Goal: Information Seeking & Learning: Learn about a topic

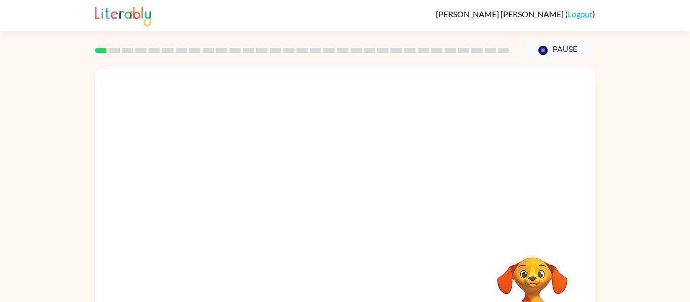
click at [239, 84] on video "Your browser must support playing .mp4 files to use Literably. Please try using…" at bounding box center [345, 152] width 500 height 170
click at [239, 88] on video "Your browser must support playing .mp4 files to use Literably. Please try using…" at bounding box center [345, 152] width 500 height 170
click at [239, 89] on video "Your browser must support playing .mp4 files to use Literably. Please try using…" at bounding box center [345, 152] width 500 height 170
click at [239, 91] on video "Your browser must support playing .mp4 files to use Literably. Please try using…" at bounding box center [345, 152] width 500 height 170
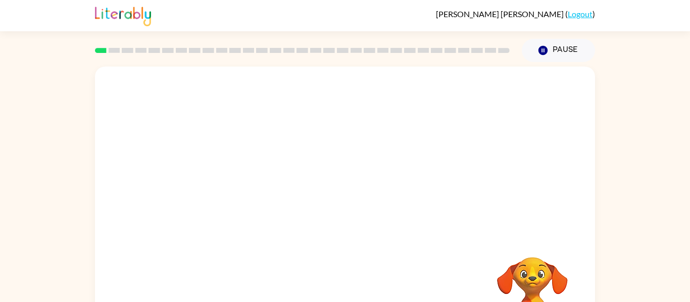
click at [239, 91] on video "Your browser must support playing .mp4 files to use Literably. Please try using…" at bounding box center [345, 152] width 500 height 170
click at [238, 94] on video "Your browser must support playing .mp4 files to use Literably. Please try using…" at bounding box center [345, 152] width 500 height 170
click at [237, 89] on video "Your browser must support playing .mp4 files to use Literably. Please try using…" at bounding box center [345, 152] width 500 height 170
click at [338, 212] on div at bounding box center [345, 215] width 65 height 37
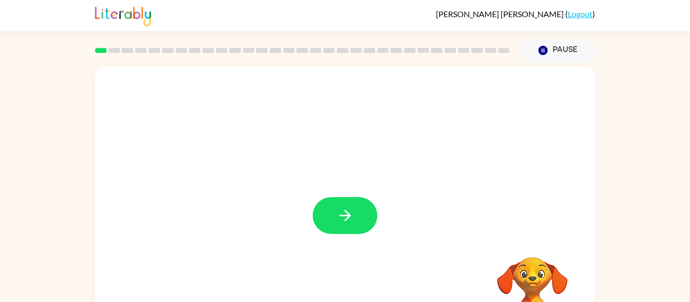
click at [337, 208] on div at bounding box center [345, 215] width 65 height 37
click at [337, 208] on icon "button" at bounding box center [345, 216] width 18 height 18
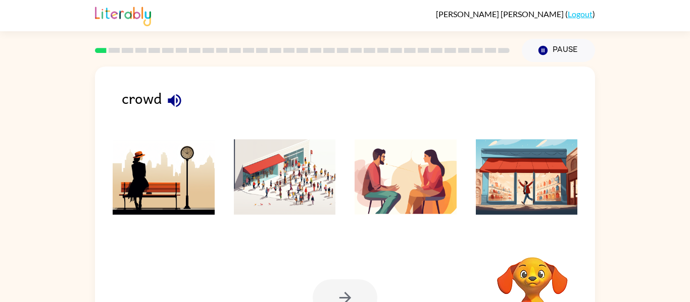
click at [355, 216] on li at bounding box center [405, 177] width 117 height 91
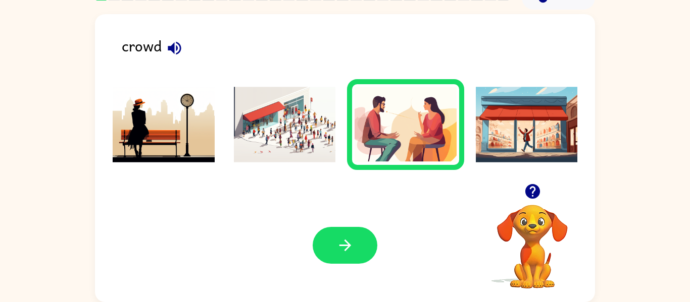
scroll to position [50, 0]
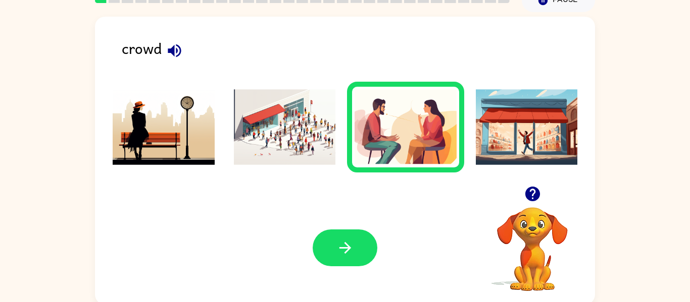
click at [288, 150] on img at bounding box center [285, 127] width 102 height 76
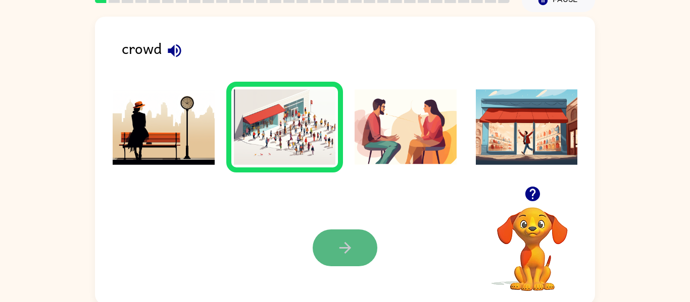
click at [331, 246] on button "button" at bounding box center [345, 248] width 65 height 37
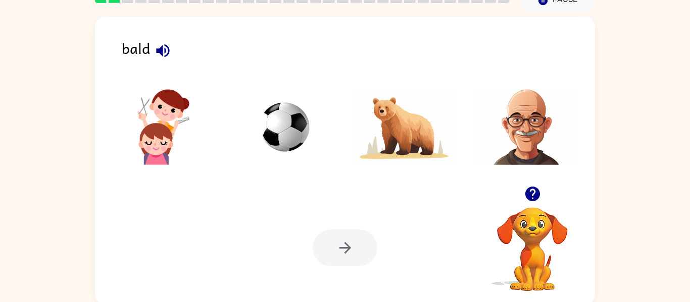
click at [171, 46] on icon "button" at bounding box center [163, 51] width 18 height 18
click at [526, 103] on img at bounding box center [527, 127] width 102 height 76
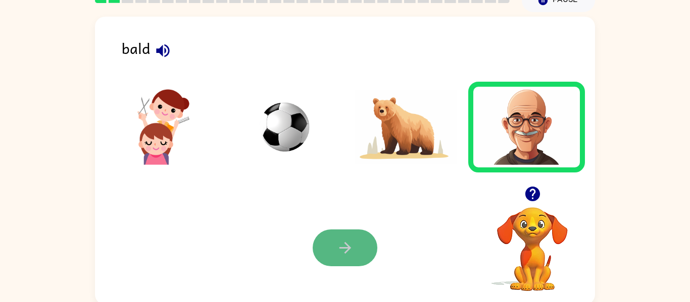
click at [342, 240] on icon "button" at bounding box center [345, 248] width 18 height 18
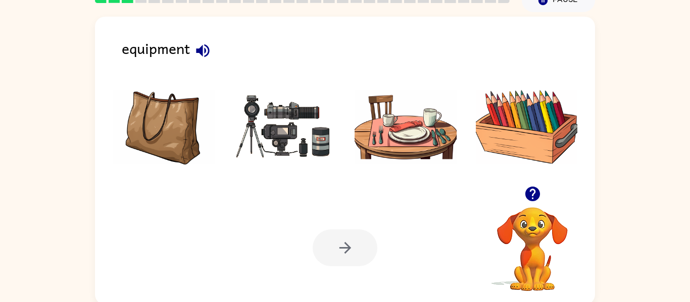
click at [309, 134] on img at bounding box center [285, 127] width 102 height 76
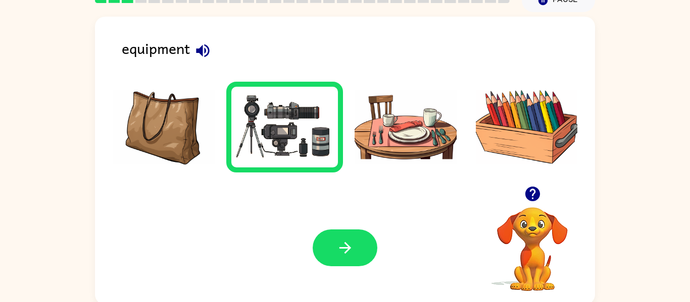
click at [370, 199] on div "Your browser must support playing .mp4 files to use Literably. Please try using…" at bounding box center [345, 248] width 500 height 114
click at [368, 233] on button "button" at bounding box center [345, 248] width 65 height 37
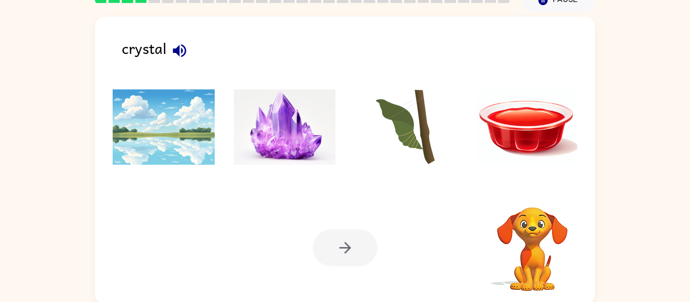
click at [237, 116] on img at bounding box center [285, 127] width 102 height 76
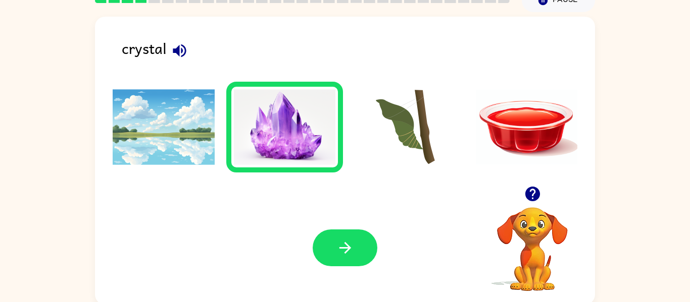
click at [350, 229] on div "Your browser must support playing .mp4 files to use Literably. Please try using…" at bounding box center [345, 248] width 500 height 114
click at [352, 235] on button "button" at bounding box center [345, 248] width 65 height 37
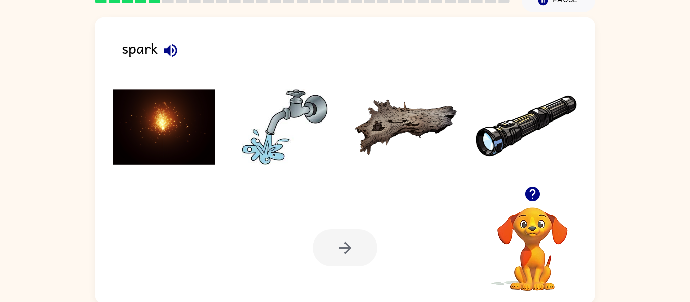
click at [147, 120] on img at bounding box center [164, 127] width 102 height 76
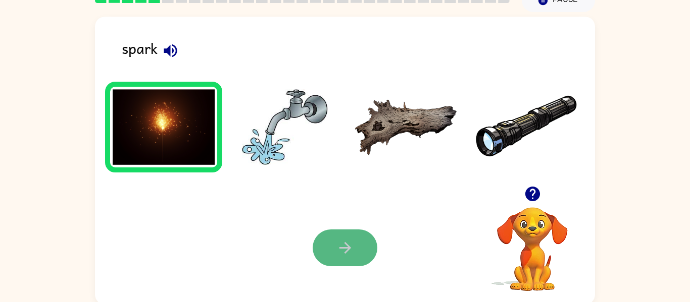
click at [343, 247] on icon "button" at bounding box center [345, 248] width 12 height 12
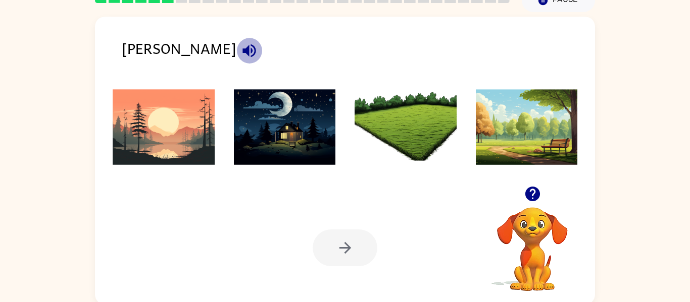
click at [242, 51] on icon "button" at bounding box center [248, 50] width 13 height 13
click at [409, 146] on img at bounding box center [405, 127] width 102 height 76
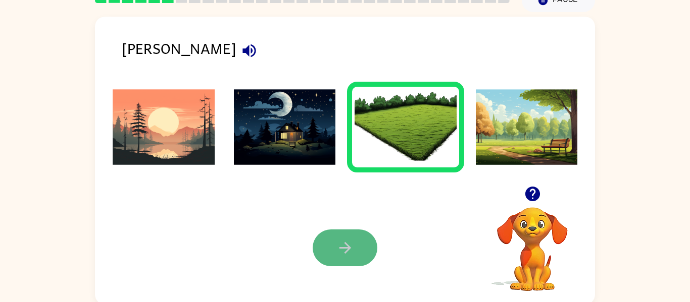
click at [370, 239] on button "button" at bounding box center [345, 248] width 65 height 37
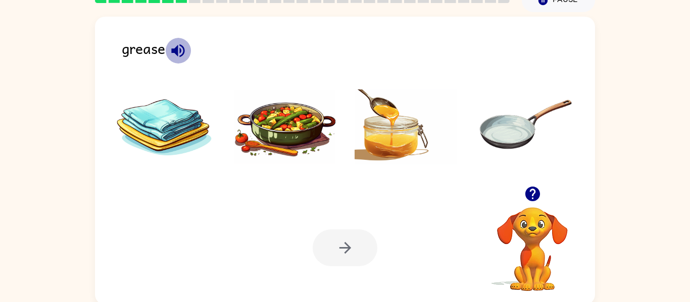
click at [186, 49] on icon "button" at bounding box center [178, 51] width 18 height 18
click at [296, 154] on img at bounding box center [285, 127] width 102 height 76
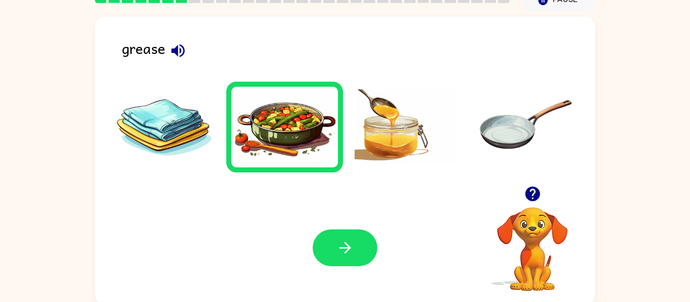
click at [347, 224] on div "Your browser must support playing .mp4 files to use Literably. Please try using…" at bounding box center [345, 248] width 500 height 114
click at [349, 238] on button "button" at bounding box center [345, 248] width 65 height 37
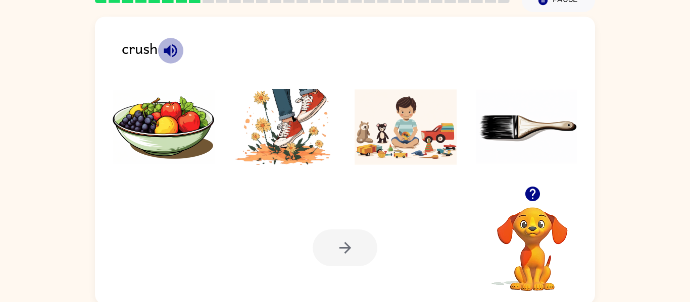
click at [179, 43] on icon "button" at bounding box center [171, 51] width 18 height 18
click at [275, 134] on img at bounding box center [285, 127] width 102 height 76
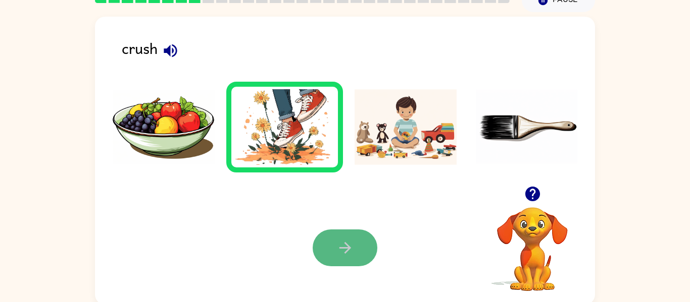
click at [350, 258] on button "button" at bounding box center [345, 248] width 65 height 37
click at [350, 258] on div at bounding box center [345, 248] width 65 height 37
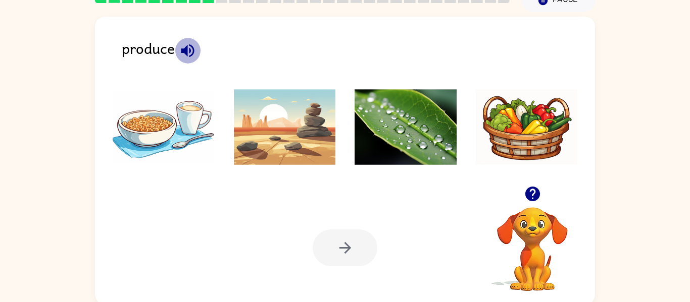
click at [185, 44] on icon "button" at bounding box center [188, 51] width 18 height 18
click at [437, 117] on img at bounding box center [405, 127] width 102 height 76
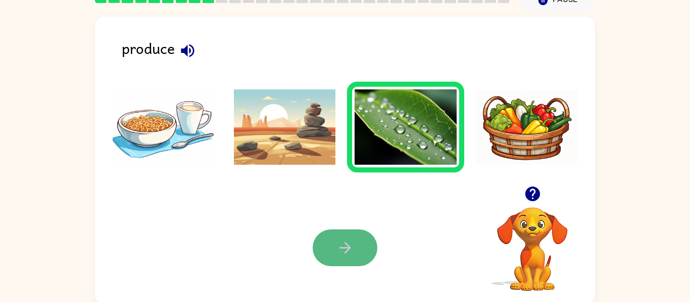
click at [326, 243] on button "button" at bounding box center [345, 248] width 65 height 37
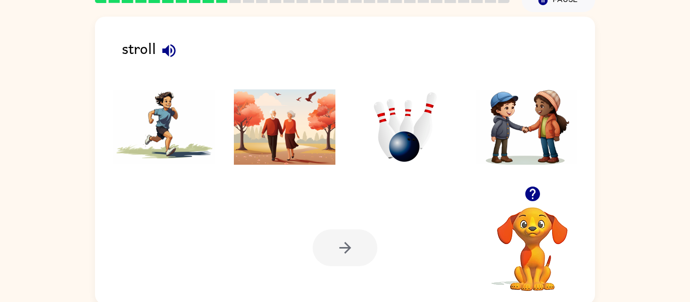
click at [168, 55] on icon "button" at bounding box center [168, 50] width 13 height 13
click at [445, 164] on img at bounding box center [405, 127] width 102 height 76
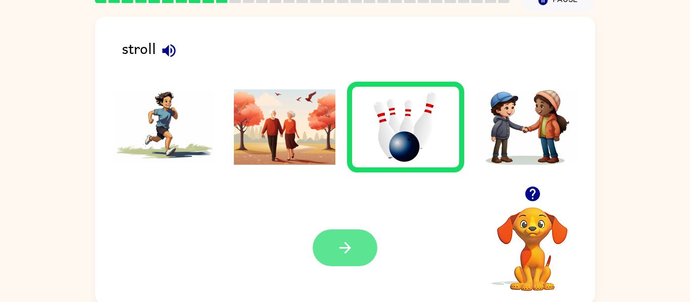
click at [355, 231] on button "button" at bounding box center [345, 248] width 65 height 37
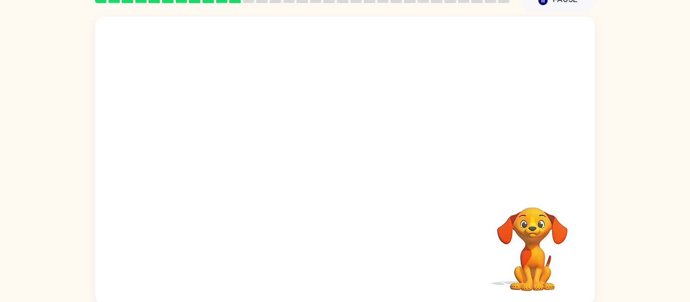
click at [472, 40] on video "Your browser must support playing .mp4 files to use Literably. Please try using…" at bounding box center [345, 102] width 500 height 170
click at [371, 82] on video "Your browser must support playing .mp4 files to use Literably. Please try using…" at bounding box center [345, 102] width 500 height 170
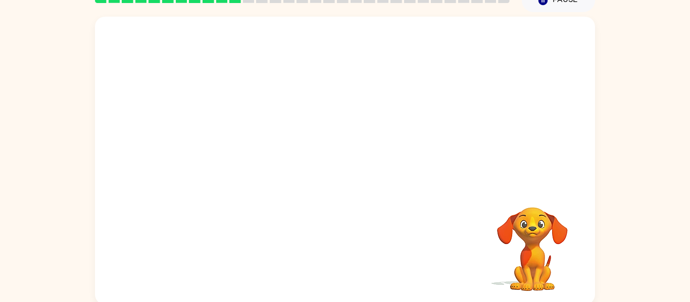
click at [477, 39] on video "Your browser must support playing .mp4 files to use Literably. Please try using…" at bounding box center [345, 102] width 500 height 170
click at [475, 37] on video "Your browser must support playing .mp4 files to use Literably. Please try using…" at bounding box center [345, 102] width 500 height 170
click at [392, 83] on video "Your browser must support playing .mp4 files to use Literably. Please try using…" at bounding box center [345, 102] width 500 height 170
click at [332, 170] on div at bounding box center [345, 165] width 65 height 37
click at [332, 170] on button "button" at bounding box center [345, 165] width 65 height 37
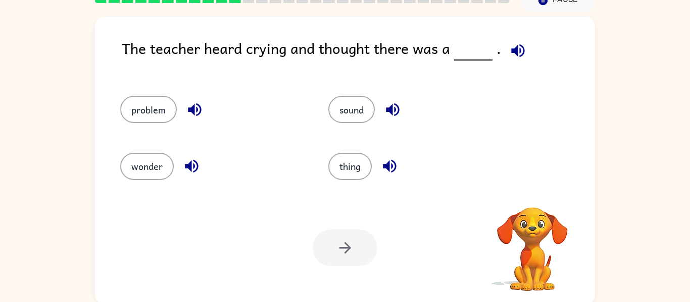
click at [332, 170] on button "thing" at bounding box center [349, 166] width 43 height 27
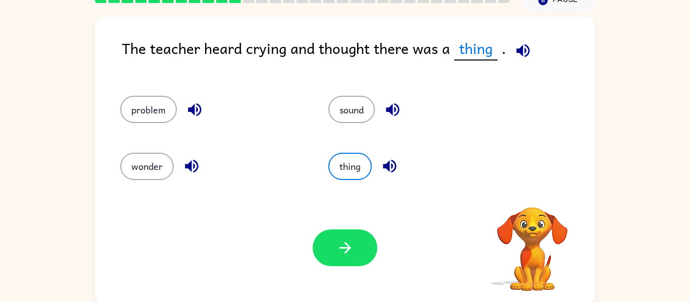
click at [525, 44] on icon "button" at bounding box center [522, 50] width 13 height 13
click at [525, 45] on icon "button" at bounding box center [522, 50] width 13 height 13
click at [134, 114] on button "problem" at bounding box center [148, 109] width 57 height 27
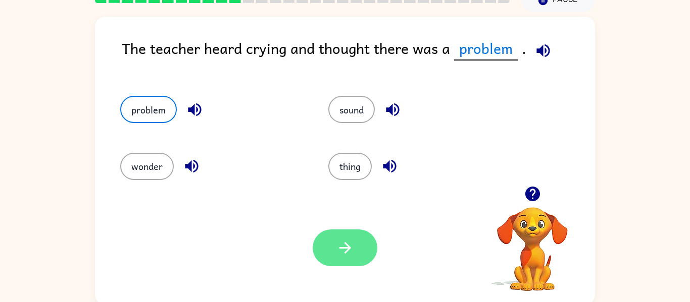
click at [367, 249] on button "button" at bounding box center [345, 248] width 65 height 37
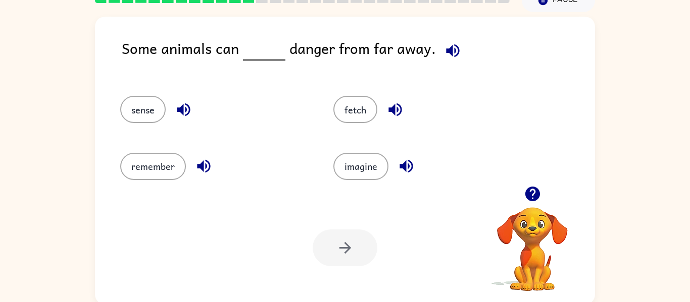
click at [451, 48] on icon "button" at bounding box center [453, 51] width 18 height 18
click at [379, 160] on button "imagine" at bounding box center [360, 166] width 55 height 27
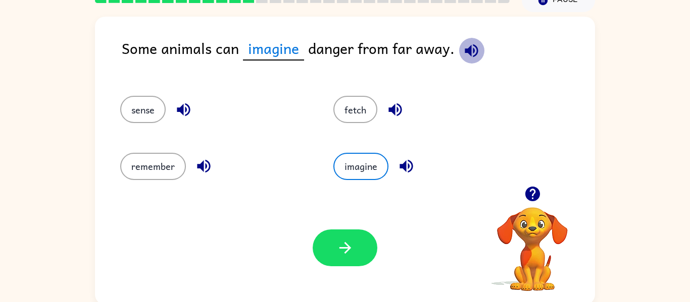
click at [463, 52] on icon "button" at bounding box center [472, 51] width 18 height 18
click at [467, 46] on icon "button" at bounding box center [472, 51] width 18 height 18
click at [475, 52] on icon "button" at bounding box center [471, 50] width 13 height 13
click at [465, 45] on icon "button" at bounding box center [472, 51] width 18 height 18
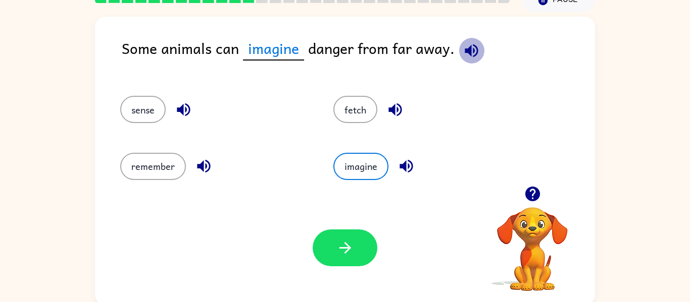
click at [465, 43] on icon "button" at bounding box center [472, 51] width 18 height 18
click at [465, 46] on icon "button" at bounding box center [472, 51] width 18 height 18
click at [154, 109] on button "sense" at bounding box center [142, 109] width 45 height 27
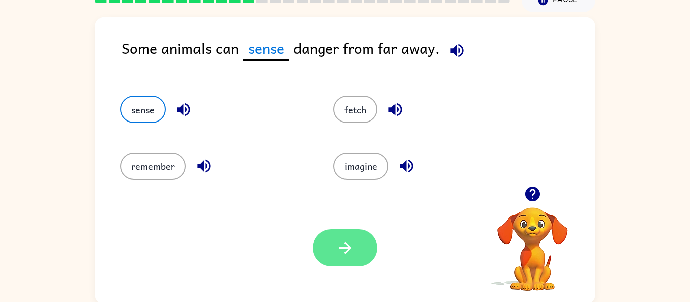
click at [342, 244] on icon "button" at bounding box center [345, 248] width 18 height 18
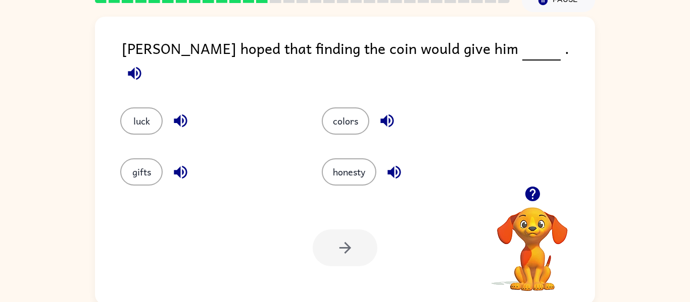
click at [147, 61] on button "button" at bounding box center [135, 74] width 26 height 26
click at [142, 108] on button "luck" at bounding box center [141, 121] width 42 height 27
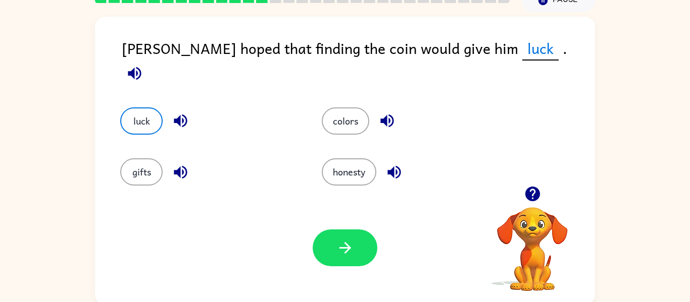
click at [285, 239] on div "Your browser must support playing .mp4 files to use Literably. Please try using…" at bounding box center [345, 248] width 500 height 114
click at [330, 245] on button "button" at bounding box center [345, 248] width 65 height 37
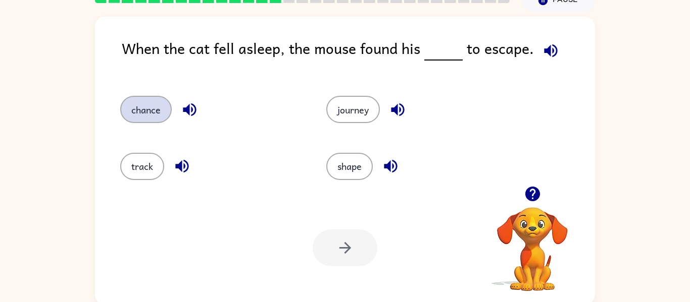
click at [137, 105] on button "chance" at bounding box center [146, 109] width 52 height 27
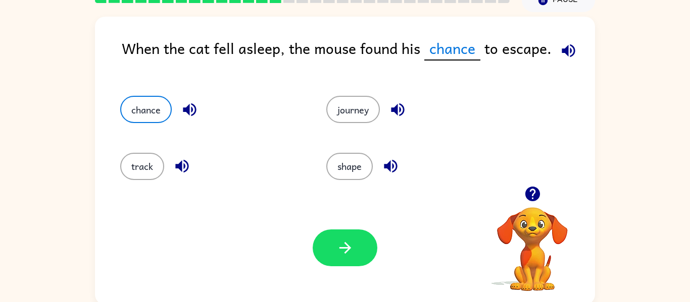
click at [348, 223] on div "Your browser must support playing .mp4 files to use Literably. Please try using…" at bounding box center [345, 248] width 500 height 114
click at [352, 238] on button "button" at bounding box center [345, 248] width 65 height 37
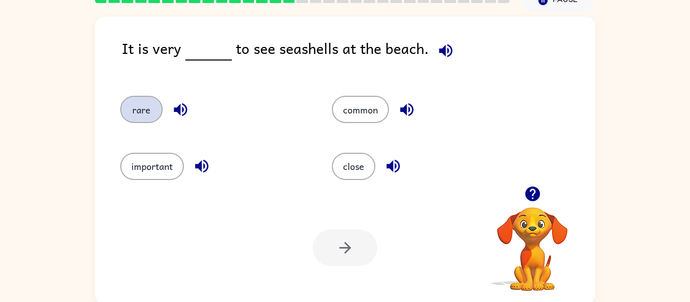
click at [150, 112] on button "rare" at bounding box center [141, 109] width 42 height 27
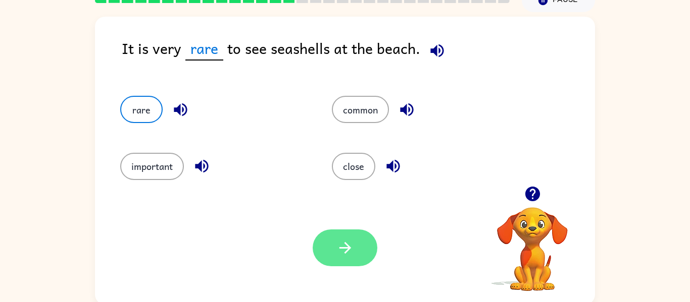
click at [328, 234] on button "button" at bounding box center [345, 248] width 65 height 37
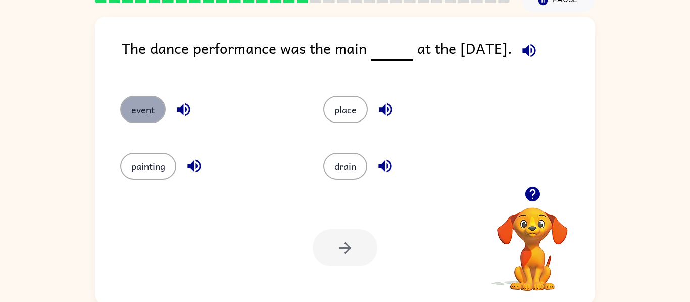
click at [144, 107] on button "event" at bounding box center [142, 109] width 45 height 27
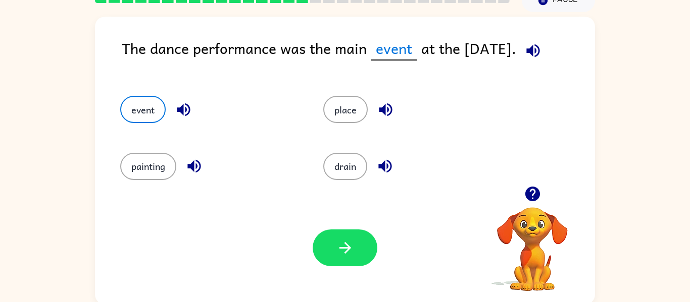
click at [339, 277] on div "Your browser must support playing .mp4 files to use Literably. Please try using…" at bounding box center [345, 248] width 500 height 114
click at [333, 261] on button "button" at bounding box center [345, 248] width 65 height 37
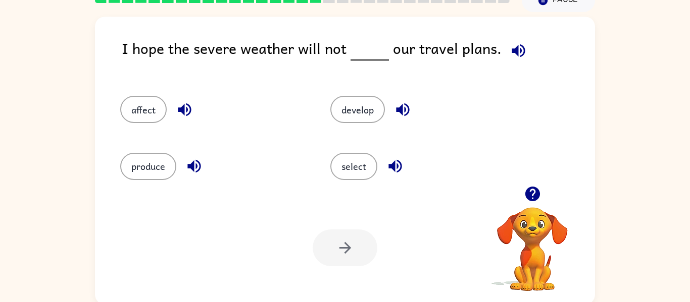
click at [516, 54] on icon "button" at bounding box center [519, 51] width 18 height 18
click at [157, 120] on button "affect" at bounding box center [143, 109] width 46 height 27
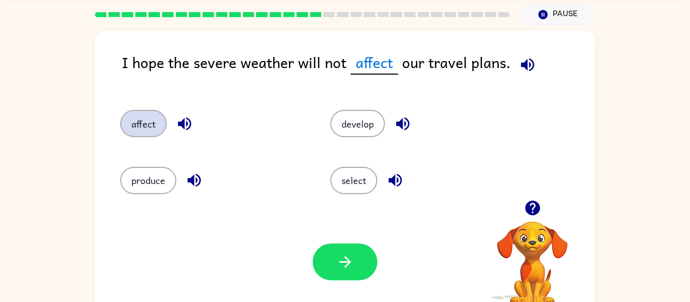
scroll to position [0, 0]
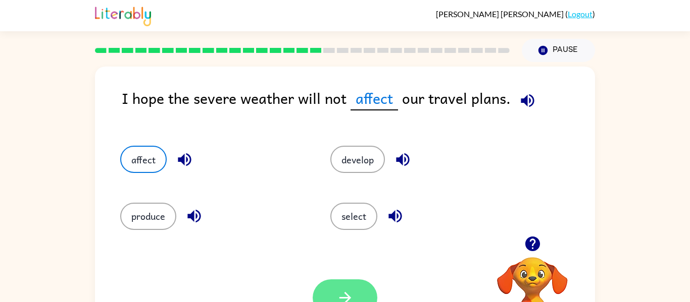
click at [349, 296] on icon "button" at bounding box center [345, 298] width 18 height 18
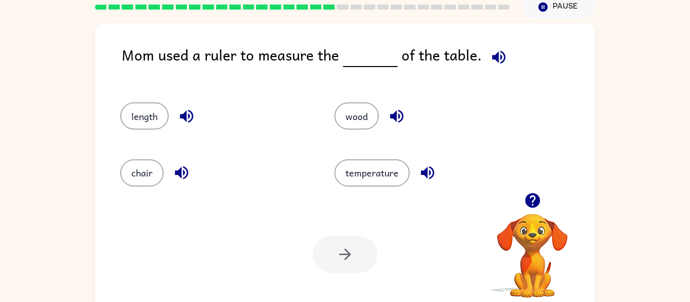
scroll to position [44, 0]
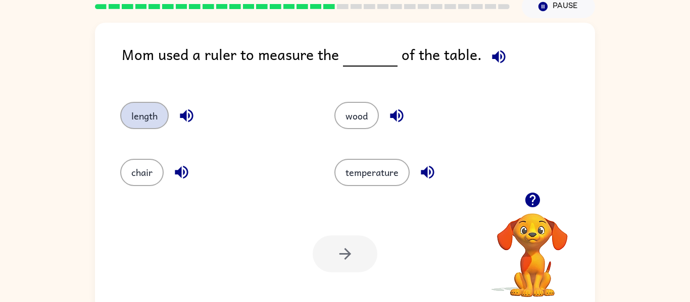
click at [151, 126] on button "length" at bounding box center [144, 115] width 48 height 27
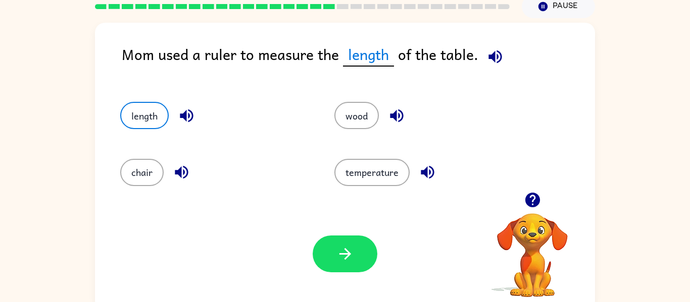
click at [346, 292] on div "Your browser must support playing .mp4 files to use Literably. Please try using…" at bounding box center [345, 254] width 500 height 114
click at [353, 256] on icon "button" at bounding box center [345, 254] width 18 height 18
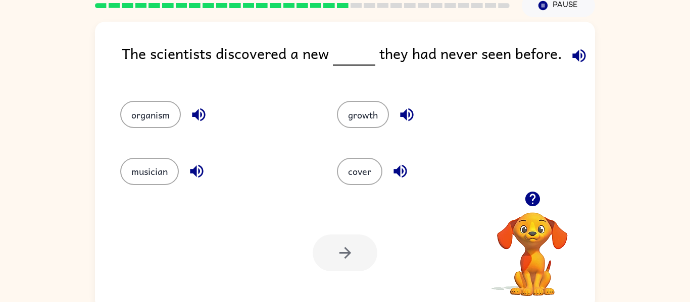
scroll to position [43, 0]
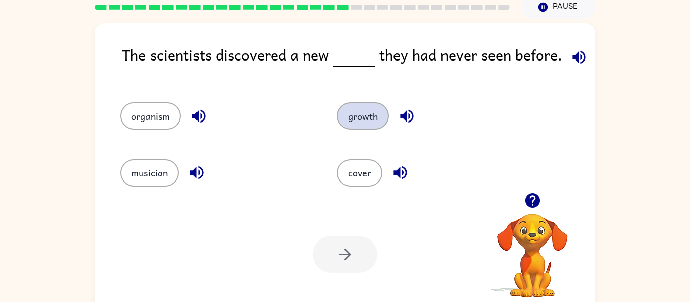
click at [367, 126] on button "growth" at bounding box center [363, 116] width 52 height 27
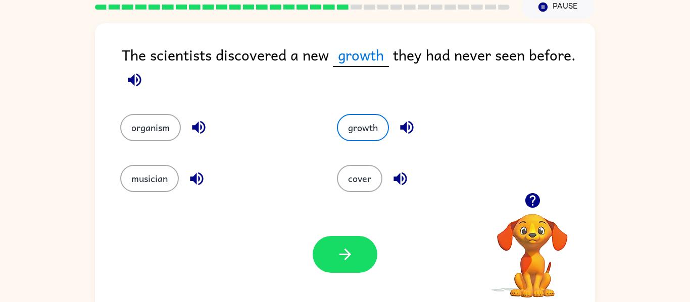
click at [362, 293] on div "Your browser must support playing .mp4 files to use Literably. Please try using…" at bounding box center [345, 255] width 500 height 114
click at [358, 266] on button "button" at bounding box center [345, 254] width 65 height 37
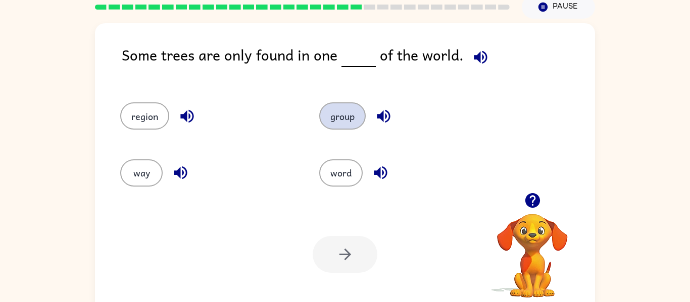
click at [333, 114] on button "group" at bounding box center [342, 116] width 46 height 27
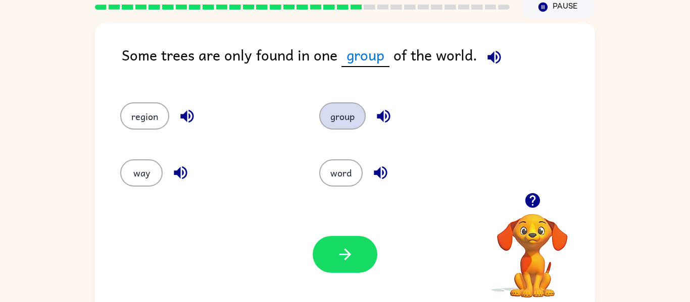
scroll to position [42, 0]
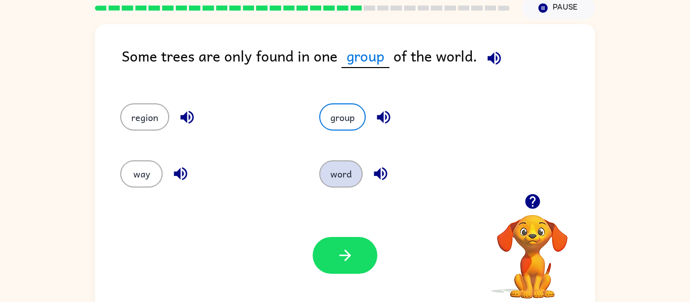
click at [346, 182] on button "word" at bounding box center [340, 174] width 43 height 27
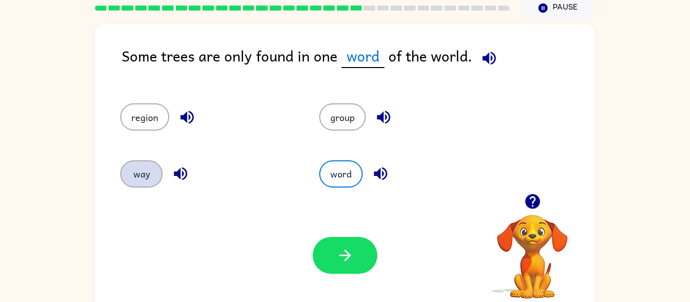
click at [143, 187] on button "way" at bounding box center [141, 174] width 42 height 27
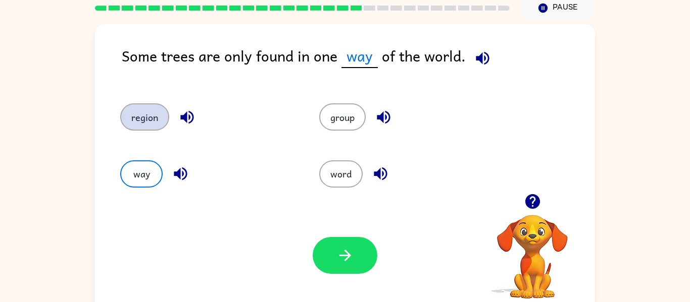
click at [136, 116] on button "region" at bounding box center [144, 117] width 49 height 27
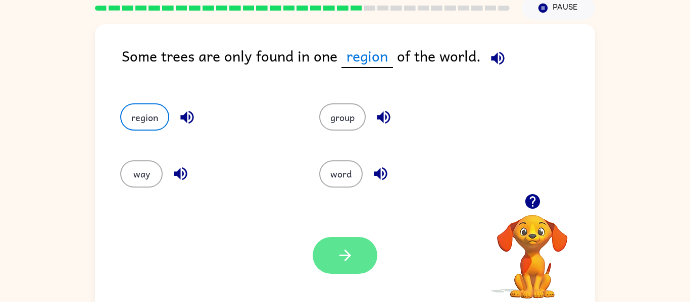
click at [352, 244] on button "button" at bounding box center [345, 255] width 65 height 37
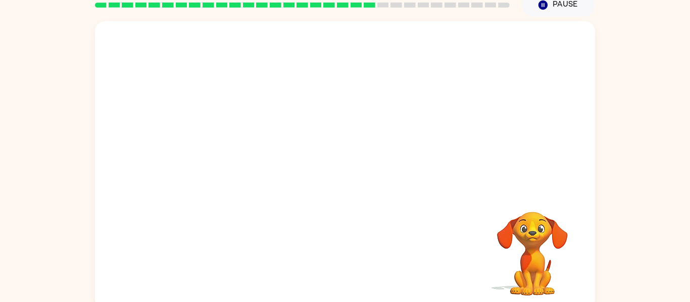
scroll to position [48, 0]
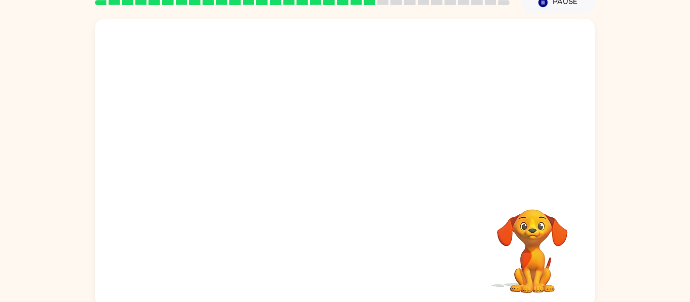
click at [280, 156] on video "Your browser must support playing .mp4 files to use Literably. Please try using…" at bounding box center [345, 104] width 500 height 170
click at [258, 154] on video "Your browser must support playing .mp4 files to use Literably. Please try using…" at bounding box center [345, 104] width 500 height 170
click at [255, 161] on video "Your browser must support playing .mp4 files to use Literably. Please try using…" at bounding box center [345, 104] width 500 height 170
click at [281, 146] on video "Your browser must support playing .mp4 files to use Literably. Please try using…" at bounding box center [345, 104] width 500 height 170
click at [281, 148] on video "Your browser must support playing .mp4 files to use Literably. Please try using…" at bounding box center [345, 104] width 500 height 170
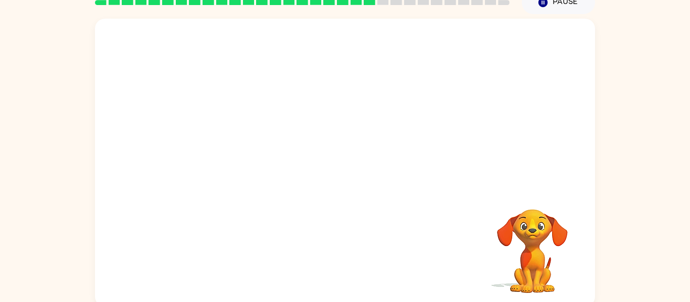
click at [264, 158] on video "Your browser must support playing .mp4 files to use Literably. Please try using…" at bounding box center [345, 104] width 500 height 170
click at [263, 155] on video "Your browser must support playing .mp4 files to use Literably. Please try using…" at bounding box center [345, 104] width 500 height 170
click at [250, 163] on video "Your browser must support playing .mp4 files to use Literably. Please try using…" at bounding box center [345, 104] width 500 height 170
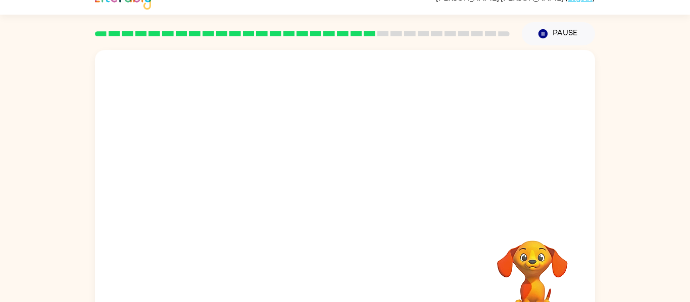
click at [258, 186] on video "Your browser must support playing .mp4 files to use Literably. Please try using…" at bounding box center [345, 135] width 500 height 170
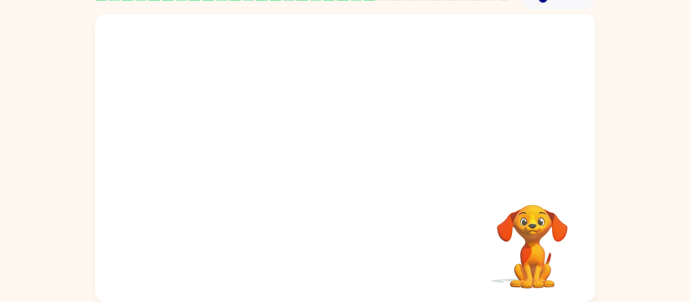
scroll to position [51, 0]
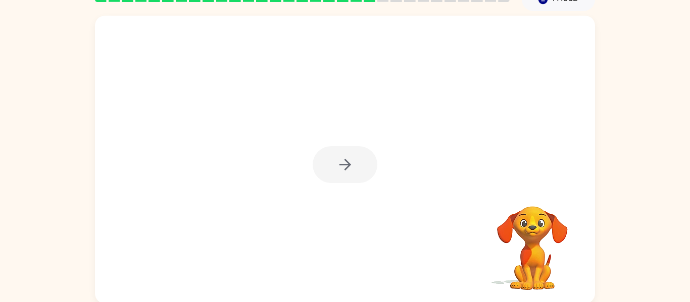
click at [365, 165] on div at bounding box center [345, 164] width 65 height 37
click at [365, 165] on button "button" at bounding box center [345, 164] width 65 height 37
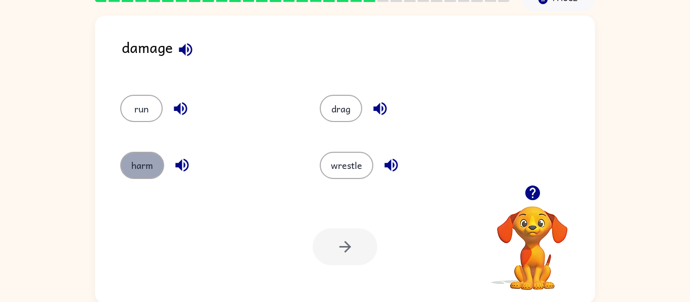
click at [128, 174] on button "harm" at bounding box center [142, 165] width 44 height 27
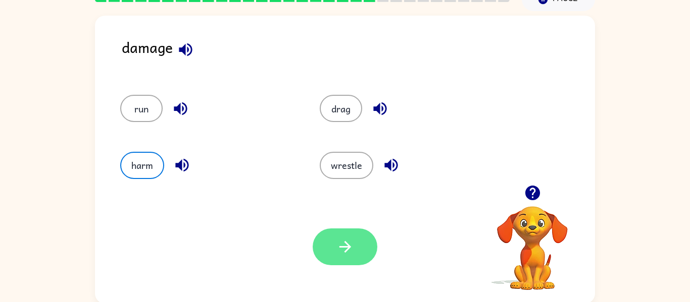
click at [331, 263] on button "button" at bounding box center [345, 247] width 65 height 37
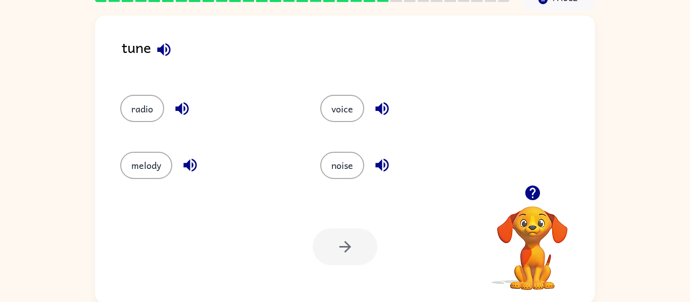
click at [169, 154] on div "melody" at bounding box center [208, 165] width 177 height 27
click at [146, 172] on button "melody" at bounding box center [146, 165] width 52 height 27
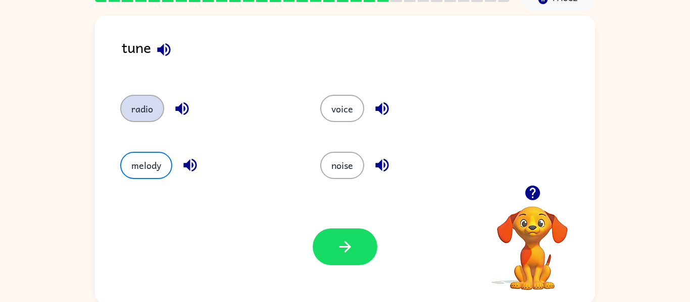
click at [152, 99] on button "radio" at bounding box center [142, 108] width 44 height 27
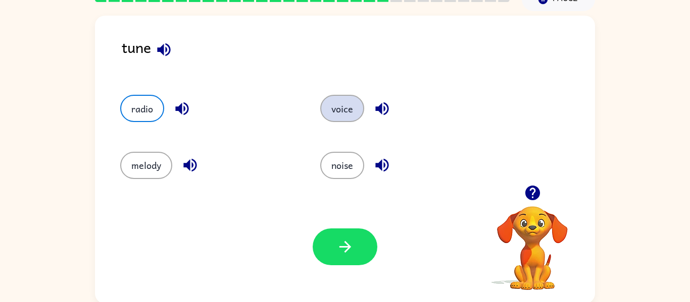
click at [322, 107] on button "voice" at bounding box center [342, 108] width 44 height 27
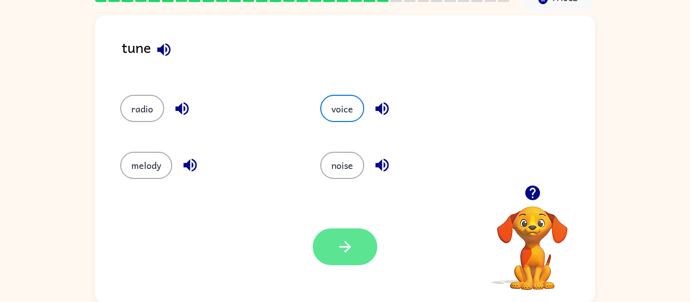
click at [348, 254] on icon "button" at bounding box center [345, 247] width 18 height 18
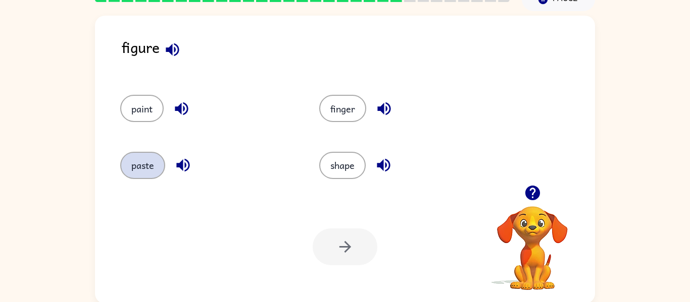
click at [145, 158] on button "paste" at bounding box center [142, 165] width 45 height 27
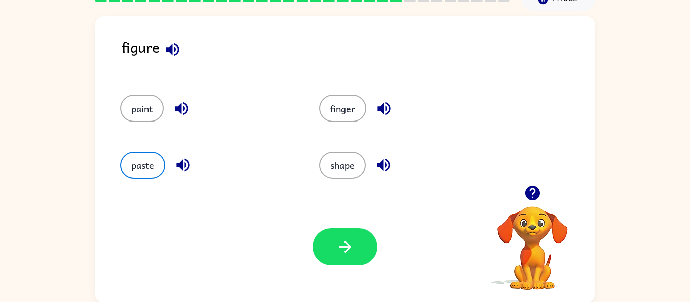
click at [161, 62] on div "figure" at bounding box center [358, 55] width 473 height 39
click at [168, 44] on icon "button" at bounding box center [173, 50] width 18 height 18
click at [186, 120] on button "button" at bounding box center [182, 109] width 26 height 26
click at [186, 166] on icon "button" at bounding box center [182, 165] width 13 height 13
click at [182, 176] on button "button" at bounding box center [183, 165] width 26 height 26
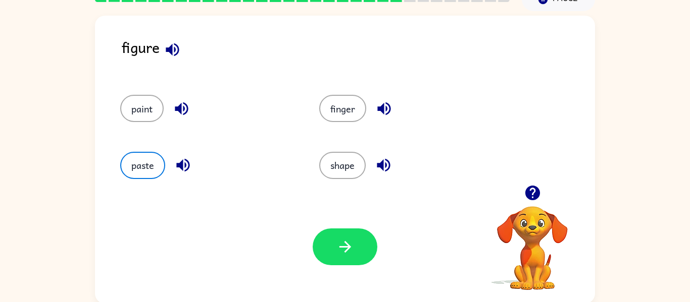
click at [382, 119] on button "button" at bounding box center [384, 109] width 26 height 26
click at [389, 176] on button "button" at bounding box center [384, 165] width 26 height 26
click at [132, 121] on button "paint" at bounding box center [141, 108] width 43 height 27
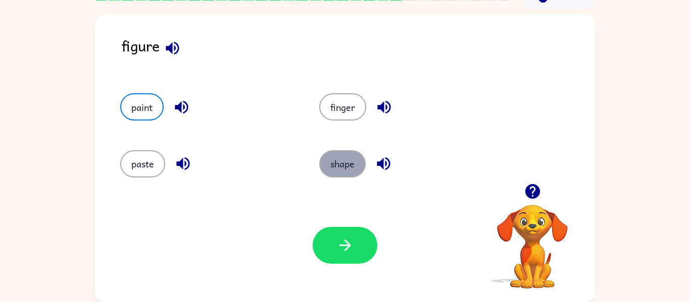
click at [341, 176] on button "shape" at bounding box center [342, 163] width 46 height 27
click at [345, 175] on button "shape" at bounding box center [342, 163] width 46 height 27
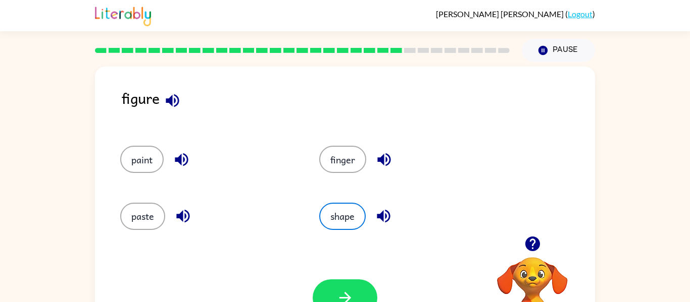
click at [655, 136] on div "figure paint finger paste shape Your browser must support playing .mp4 files to…" at bounding box center [345, 208] width 690 height 293
click at [652, 139] on div "figure paint finger paste shape Your browser must support playing .mp4 files to…" at bounding box center [345, 208] width 690 height 293
click at [333, 217] on button "shape" at bounding box center [342, 216] width 46 height 27
click at [354, 290] on button "button" at bounding box center [345, 298] width 65 height 37
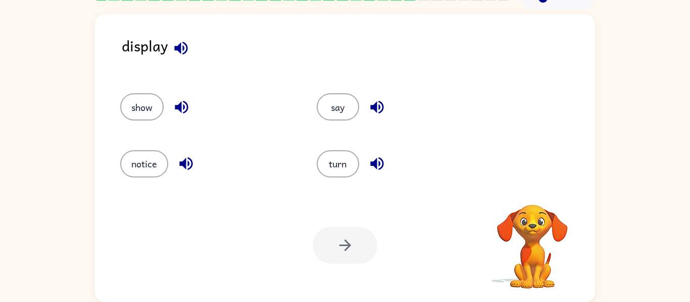
scroll to position [50, 0]
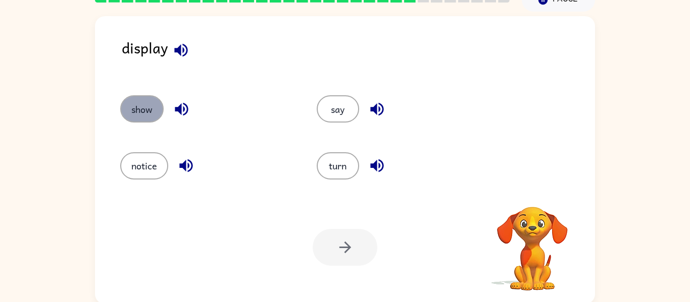
click at [147, 116] on button "show" at bounding box center [141, 108] width 43 height 27
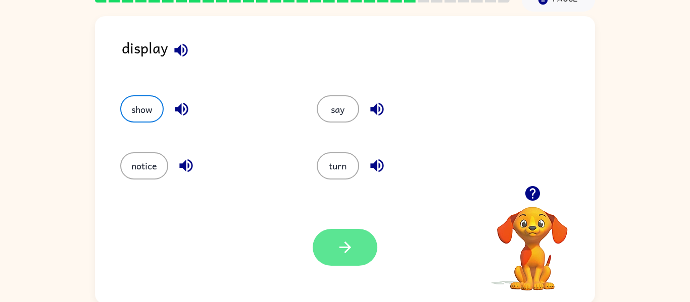
click at [323, 260] on button "button" at bounding box center [345, 247] width 65 height 37
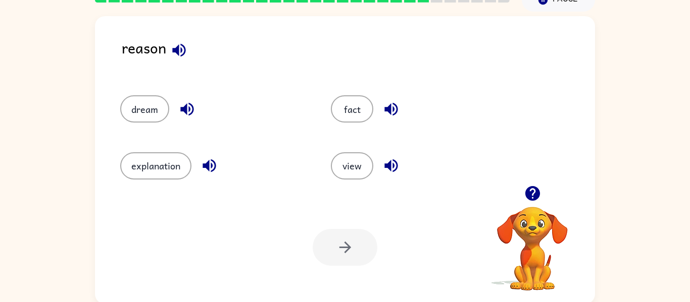
click at [378, 87] on div "fact" at bounding box center [417, 104] width 211 height 57
click at [345, 110] on button "fact" at bounding box center [352, 108] width 42 height 27
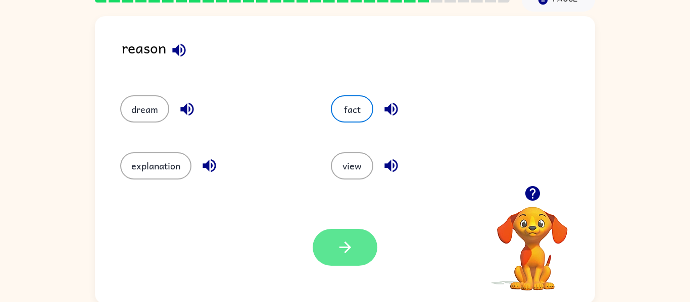
click at [353, 260] on button "button" at bounding box center [345, 247] width 65 height 37
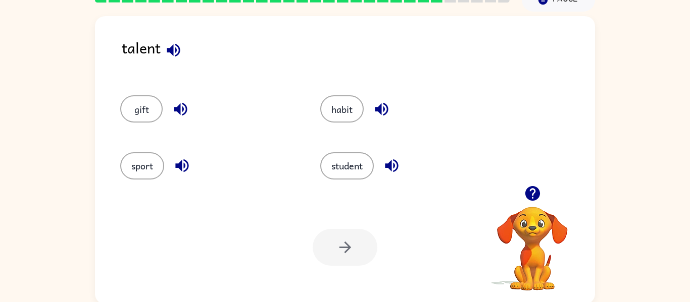
click at [178, 121] on button "button" at bounding box center [181, 109] width 26 height 26
click at [186, 160] on icon "button" at bounding box center [182, 166] width 18 height 18
click at [387, 110] on icon "button" at bounding box center [382, 109] width 18 height 18
click at [391, 176] on button "button" at bounding box center [392, 166] width 26 height 26
click at [344, 119] on button "habit" at bounding box center [341, 108] width 43 height 27
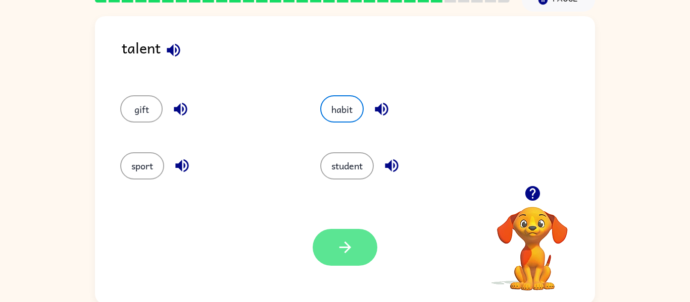
click at [354, 243] on button "button" at bounding box center [345, 247] width 65 height 37
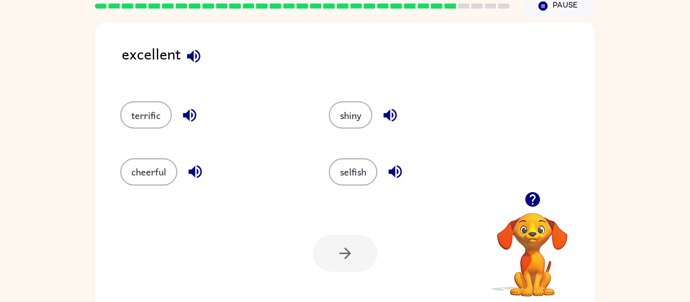
scroll to position [53, 0]
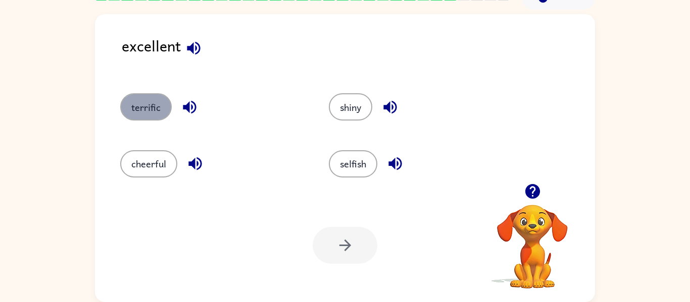
click at [140, 110] on button "terrific" at bounding box center [146, 106] width 52 height 27
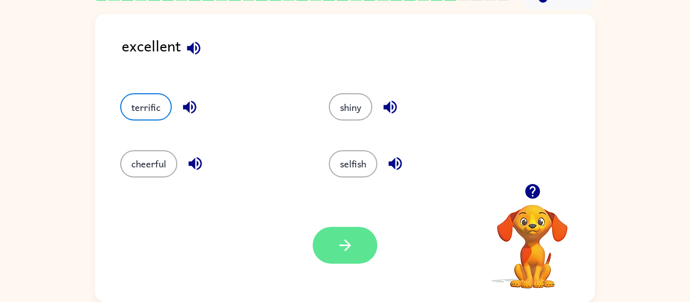
click at [341, 259] on button "button" at bounding box center [345, 245] width 65 height 37
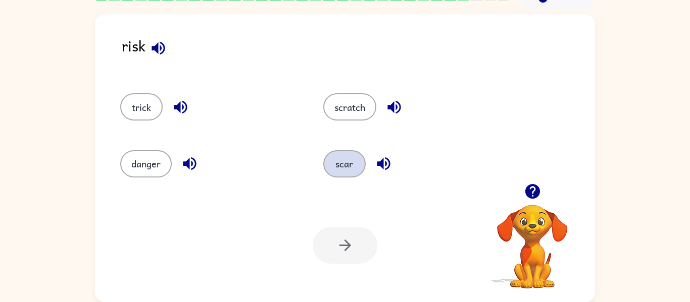
click at [343, 161] on button "scar" at bounding box center [344, 163] width 42 height 27
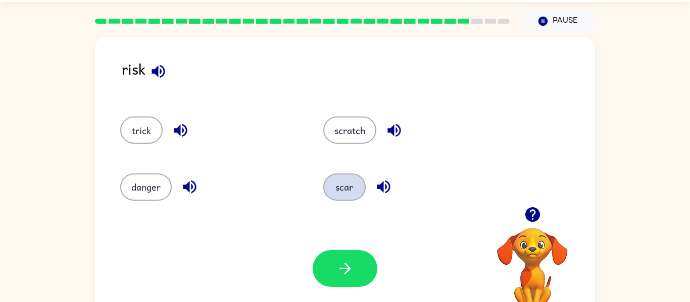
scroll to position [27, 0]
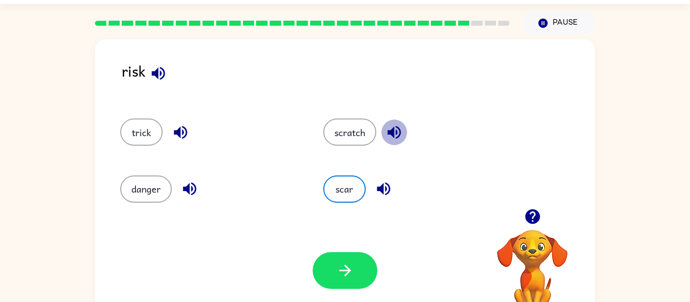
click at [384, 134] on button "button" at bounding box center [394, 133] width 26 height 26
click at [347, 137] on button "scratch" at bounding box center [349, 132] width 53 height 27
click at [199, 180] on div "danger" at bounding box center [210, 189] width 180 height 27
click at [182, 124] on icon "button" at bounding box center [181, 133] width 18 height 18
click at [383, 195] on icon "button" at bounding box center [384, 189] width 18 height 18
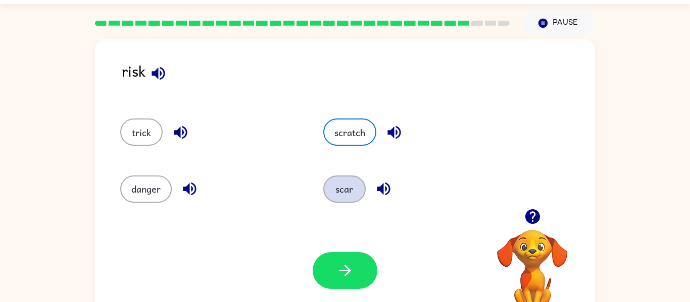
click at [345, 196] on button "scar" at bounding box center [344, 189] width 42 height 27
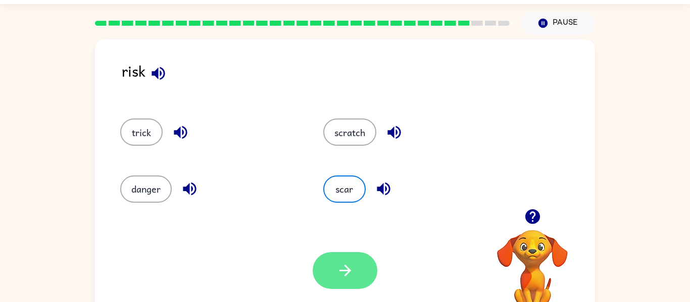
click at [365, 277] on button "button" at bounding box center [345, 270] width 65 height 37
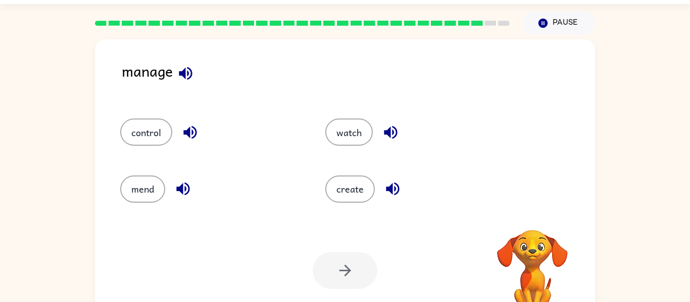
scroll to position [45, 0]
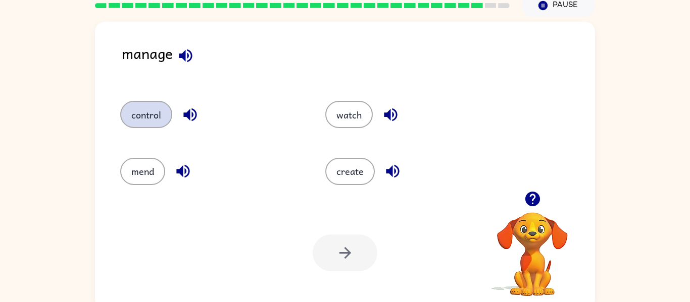
click at [157, 125] on button "control" at bounding box center [146, 114] width 52 height 27
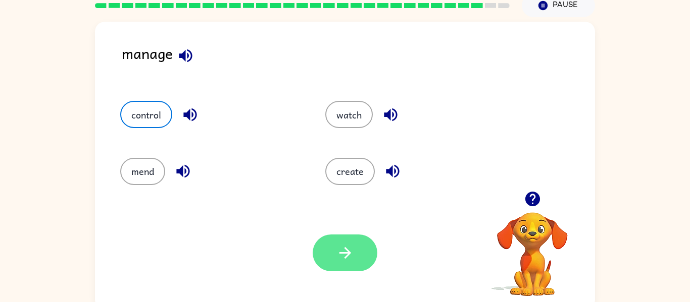
click at [348, 258] on icon "button" at bounding box center [345, 253] width 18 height 18
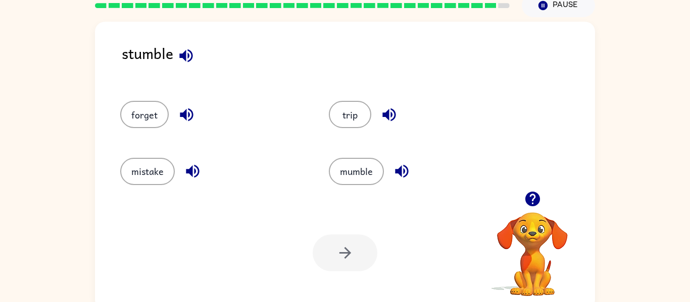
click at [186, 108] on icon "button" at bounding box center [187, 115] width 18 height 18
click at [178, 58] on icon "button" at bounding box center [186, 56] width 18 height 18
click at [342, 169] on button "mumble" at bounding box center [356, 171] width 55 height 27
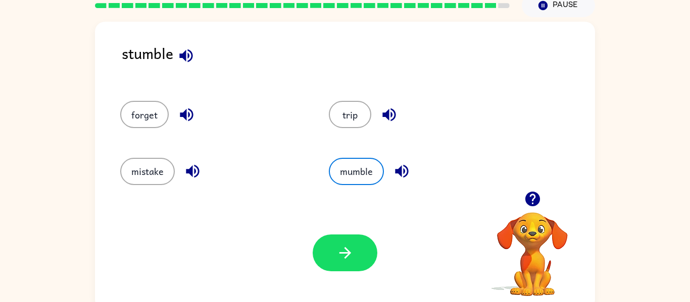
click at [345, 279] on div "Your browser must support playing .mp4 files to use Literably. Please try using…" at bounding box center [345, 253] width 500 height 114
click at [341, 259] on icon "button" at bounding box center [345, 253] width 18 height 18
